Goal: Task Accomplishment & Management: Manage account settings

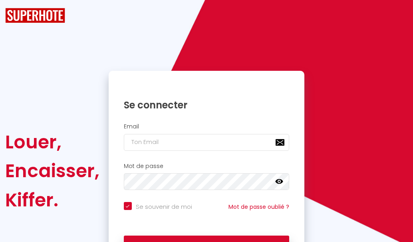
checkbox input "true"
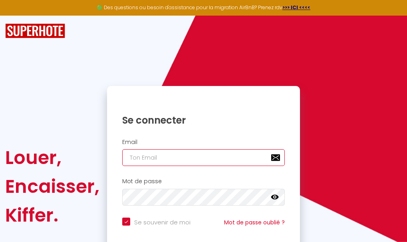
click at [186, 160] on input "email" at bounding box center [203, 157] width 163 height 17
paste input "[EMAIL_ADDRESS][DOMAIN_NAME]"
type input "[EMAIL_ADDRESS][DOMAIN_NAME]"
checkbox input "true"
type input "[EMAIL_ADDRESS][DOMAIN_NAME]"
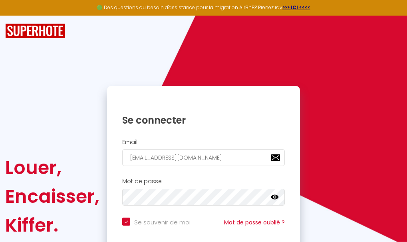
click at [278, 199] on icon at bounding box center [275, 197] width 8 height 8
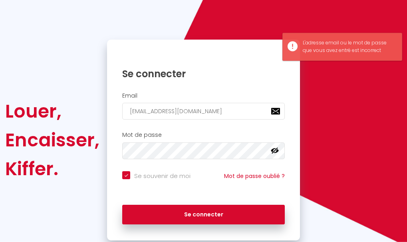
scroll to position [47, 0]
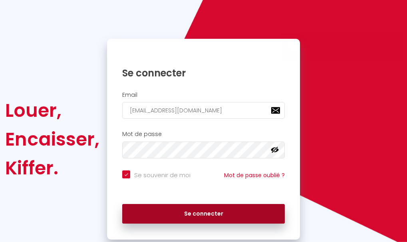
click at [212, 212] on button "Se connecter" at bounding box center [203, 214] width 163 height 20
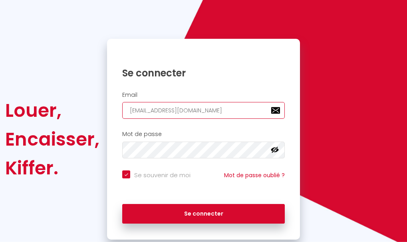
click at [216, 116] on input "[EMAIL_ADDRESS][DOMAIN_NAME]" at bounding box center [203, 110] width 163 height 17
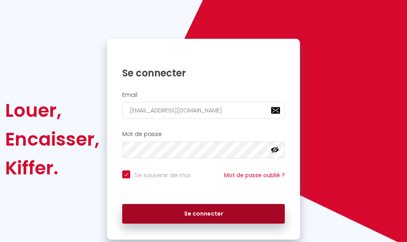
click at [195, 213] on button "Se connecter" at bounding box center [203, 214] width 163 height 20
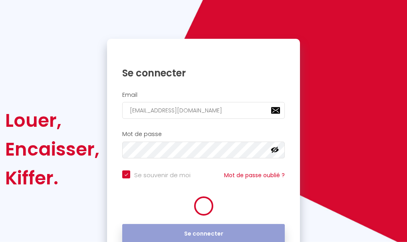
checkbox input "true"
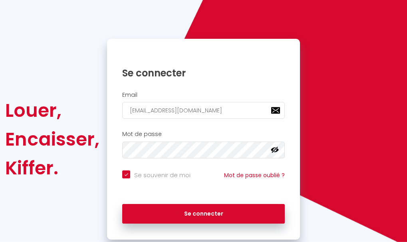
click at [75, 57] on div "Louer, Encaisser, Kiffer." at bounding box center [51, 139] width 102 height 200
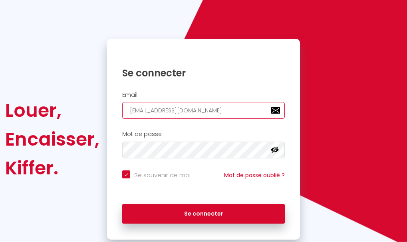
drag, startPoint x: 202, startPoint y: 107, endPoint x: 86, endPoint y: 104, distance: 116.6
click at [86, 104] on div "Louer, Encaisser, Kiffer. Se connecter Email [EMAIL_ADDRESS][DOMAIN_NAME] Mot d…" at bounding box center [203, 139] width 407 height 200
paste input "te"
type input "te [EMAIL_ADDRESS][DOMAIN_NAME]"
checkbox input "true"
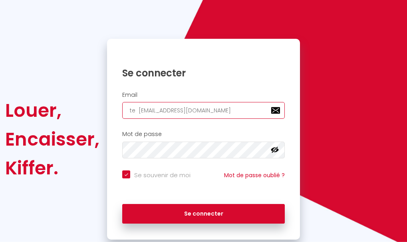
click at [139, 112] on input "te [EMAIL_ADDRESS][DOMAIN_NAME]" at bounding box center [203, 110] width 163 height 17
type input "te [EMAIL_ADDRESS][DOMAIN_NAME]"
checkbox input "true"
type input "[EMAIL_ADDRESS][DOMAIN_NAME]"
checkbox input "true"
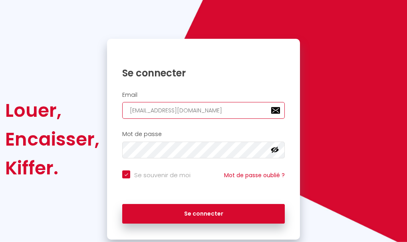
type input "[EMAIL_ADDRESS][DOMAIN_NAME]"
checkbox input "true"
type input "[EMAIL_ADDRESS][DOMAIN_NAME]"
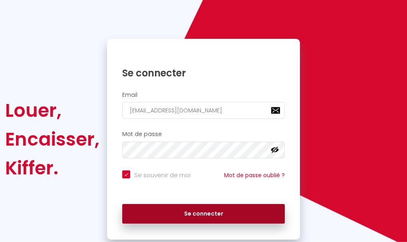
click at [179, 214] on button "Se connecter" at bounding box center [203, 214] width 163 height 20
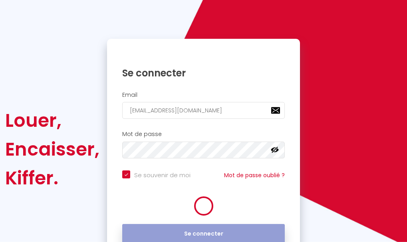
checkbox input "true"
